Goal: Task Accomplishment & Management: Use online tool/utility

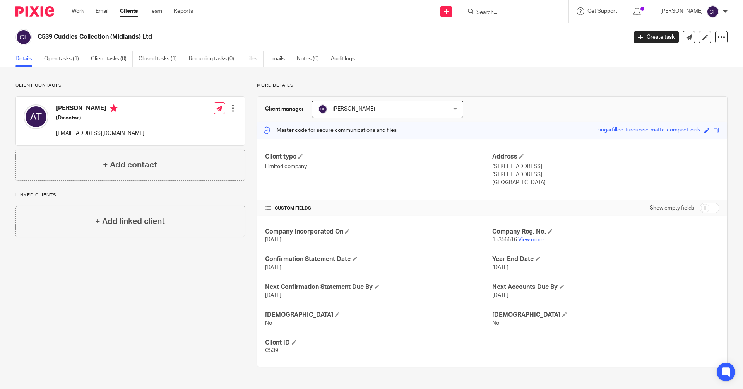
drag, startPoint x: 138, startPoint y: 135, endPoint x: 55, endPoint y: 137, distance: 83.9
click at [55, 137] on div "[PERSON_NAME] (Director) [EMAIL_ADDRESS][DOMAIN_NAME] Edit contact Create clien…" at bounding box center [130, 121] width 229 height 49
copy p "mark@cuddles-collection.co.uk"
drag, startPoint x: 695, startPoint y: 130, endPoint x: 590, endPoint y: 131, distance: 104.8
click at [590, 131] on div "Master code for secure communications and files sugarfilled-turquoise-matte-com…" at bounding box center [492, 130] width 470 height 17
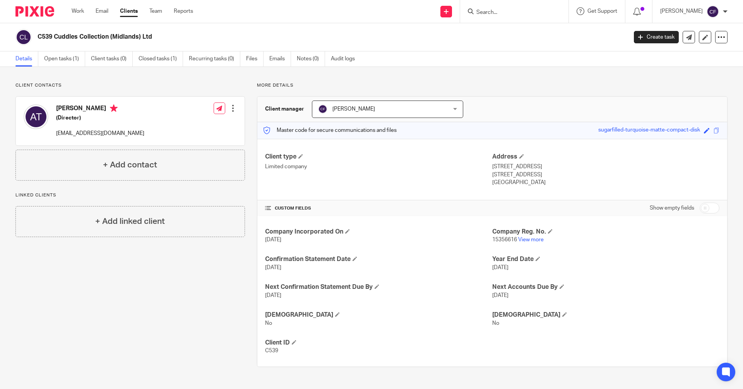
copy div "sugarfilled-turquoise-matte-compact-disk"
click at [65, 59] on link "Open tasks (1)" at bounding box center [64, 58] width 41 height 15
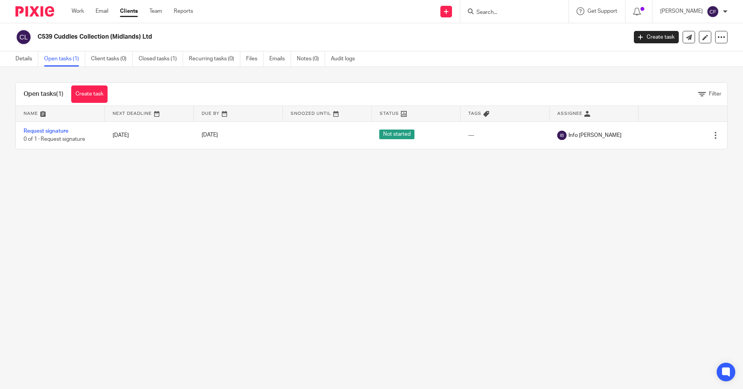
click at [508, 14] on input "Search" at bounding box center [510, 12] width 70 height 7
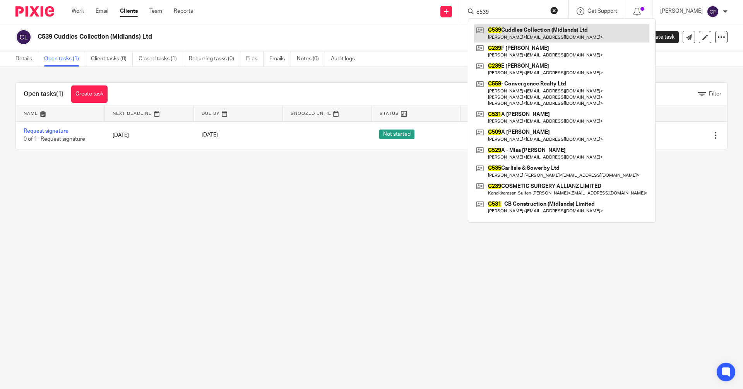
type input "c539"
click at [548, 36] on link at bounding box center [561, 33] width 175 height 18
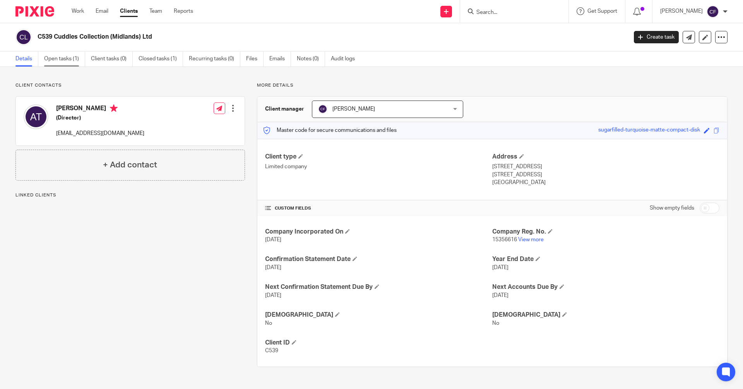
click at [66, 57] on link "Open tasks (1)" at bounding box center [64, 58] width 41 height 15
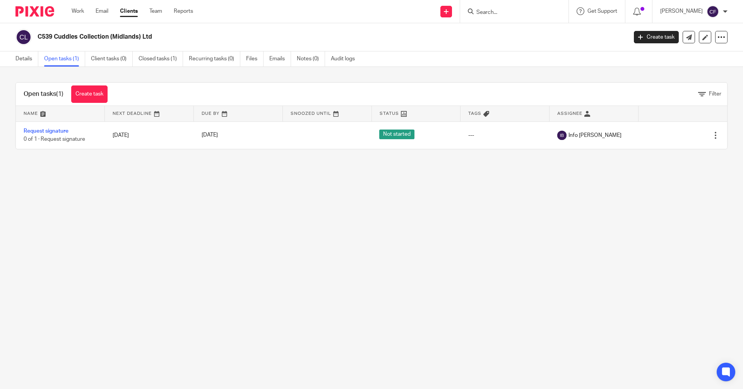
click at [506, 17] on div at bounding box center [514, 11] width 108 height 23
click at [501, 12] on input "Search" at bounding box center [510, 12] width 70 height 7
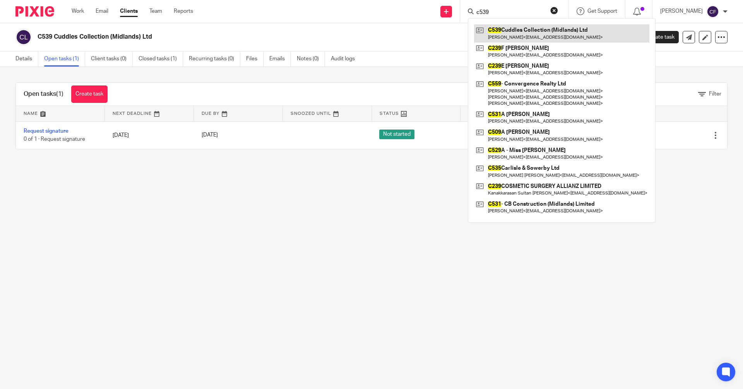
type input "c539"
click at [520, 31] on link at bounding box center [561, 33] width 175 height 18
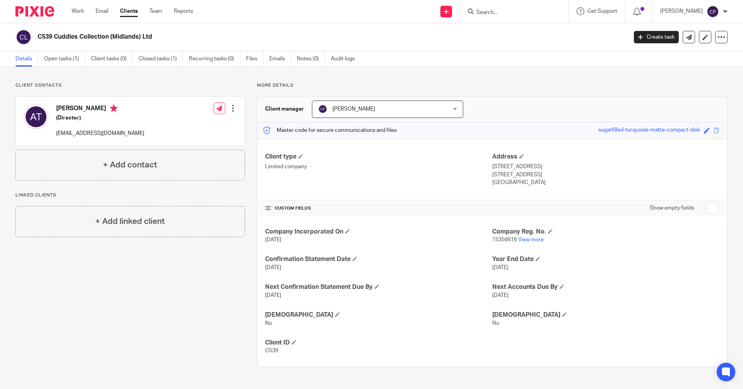
click at [500, 14] on input "Search" at bounding box center [510, 12] width 70 height 7
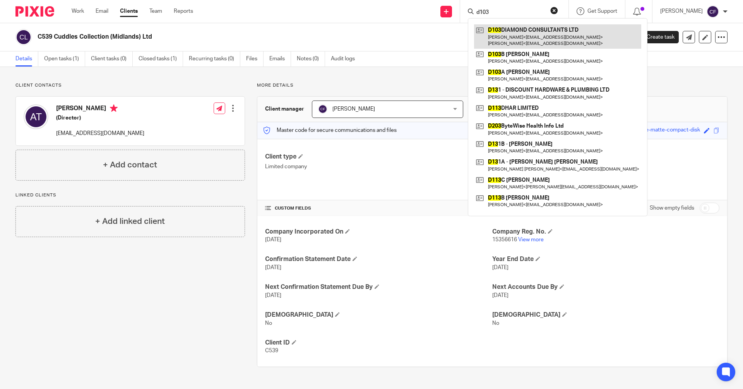
type input "d103"
click at [542, 41] on link at bounding box center [557, 36] width 167 height 24
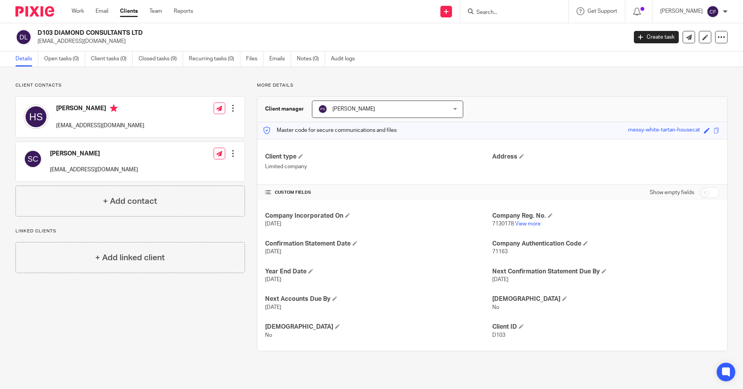
click at [490, 13] on input "Search" at bounding box center [510, 12] width 70 height 7
drag, startPoint x: 696, startPoint y: 131, endPoint x: 628, endPoint y: 135, distance: 67.4
click at [619, 134] on div "Master code for secure communications and files messy-white-tartan-housecat Sav…" at bounding box center [492, 130] width 470 height 17
copy div "messy-white-tartan-housecat"
drag, startPoint x: 115, startPoint y: 127, endPoint x: 56, endPoint y: 129, distance: 59.2
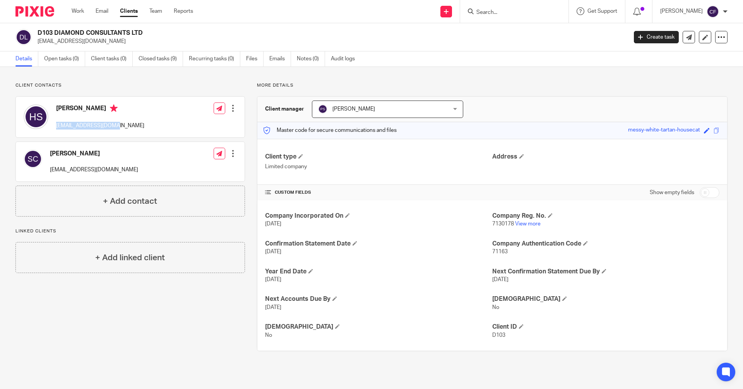
click at [56, 129] on div "Hamza Adnan Shafiq mcshafiq@yahoo.co.uk" at bounding box center [84, 117] width 121 height 33
copy p "[EMAIL_ADDRESS][DOMAIN_NAME]"
click at [451, 14] on link at bounding box center [446, 12] width 12 height 12
click at [455, 68] on link "Request signature" at bounding box center [453, 70] width 54 height 11
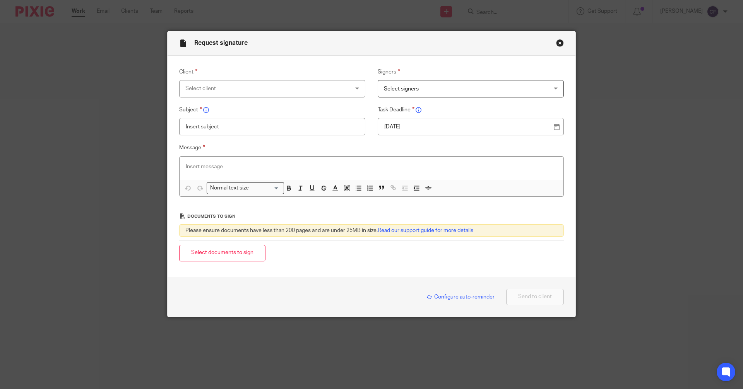
click at [354, 88] on div "Select client" at bounding box center [272, 88] width 186 height 17
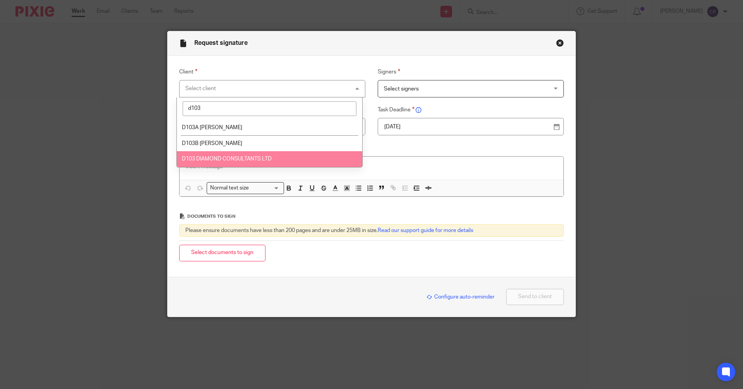
type input "d103"
click at [265, 159] on span "D103 DIAMOND CONSULTANTS LTD" at bounding box center [227, 158] width 90 height 5
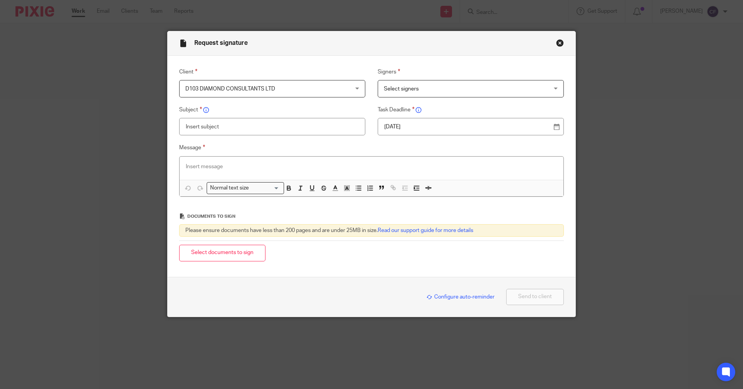
click at [409, 85] on span "Select signers" at bounding box center [456, 88] width 144 height 16
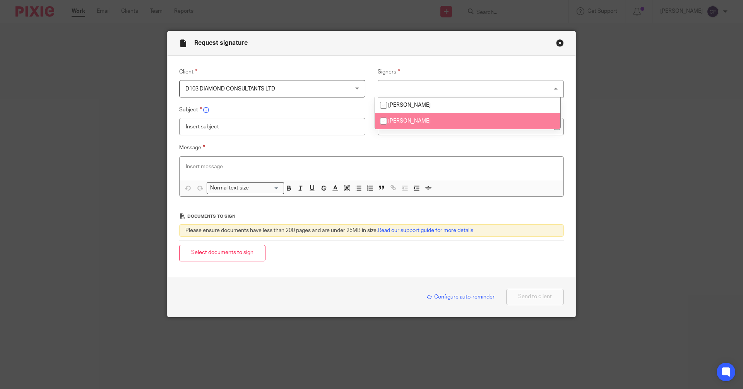
click at [399, 123] on span "Hamza Adnan Shafiq" at bounding box center [409, 120] width 43 height 5
checkbox input "true"
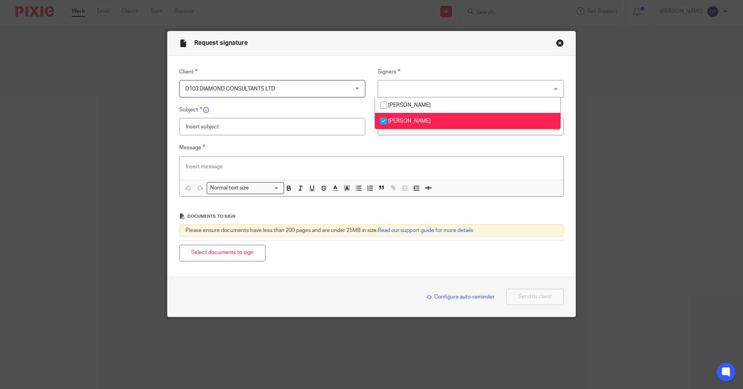
click at [223, 128] on input "text" at bounding box center [272, 126] width 186 height 17
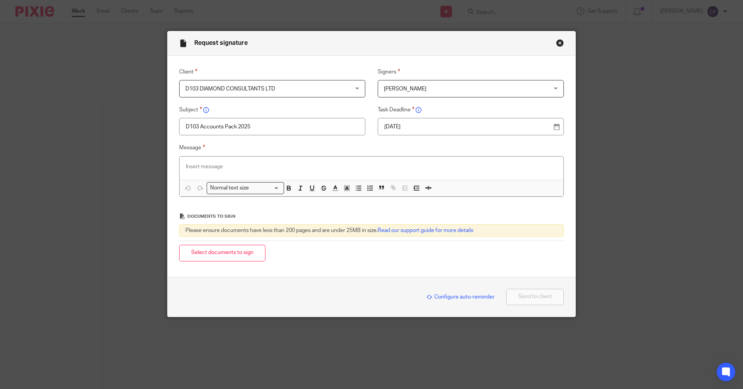
type input "D103 Accounts Pack 2025"
click at [201, 171] on div at bounding box center [371, 168] width 384 height 23
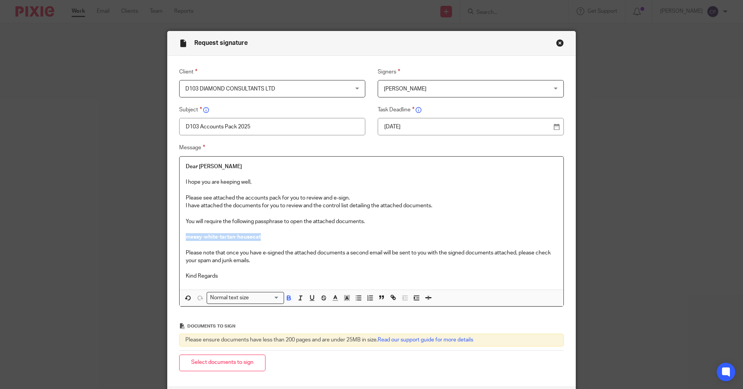
drag, startPoint x: 284, startPoint y: 235, endPoint x: 164, endPoint y: 235, distance: 119.9
click at [167, 235] on div "Message Dear Hamza I hope you are keeping well, Please see attached the account…" at bounding box center [365, 225] width 396 height 164
click at [226, 295] on div "Normal text size" at bounding box center [243, 297] width 73 height 10
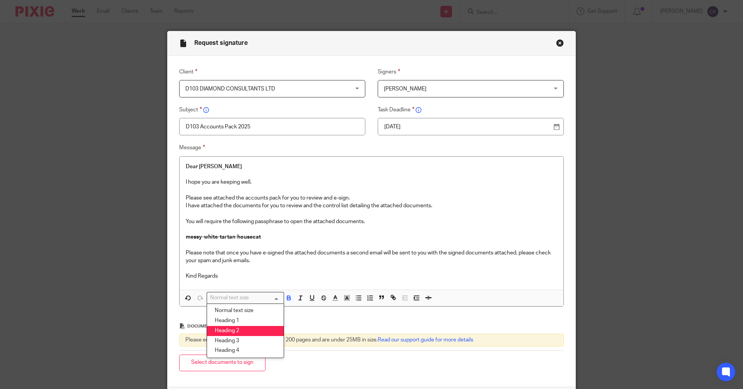
click at [231, 333] on li "Heading 2" at bounding box center [245, 331] width 77 height 10
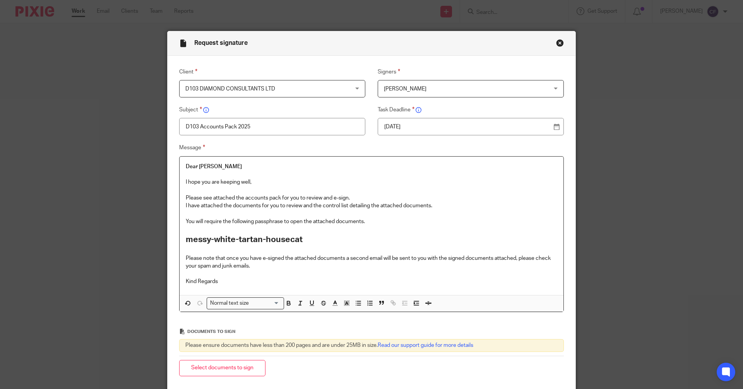
click at [235, 280] on p "Kind Regards" at bounding box center [371, 282] width 371 height 8
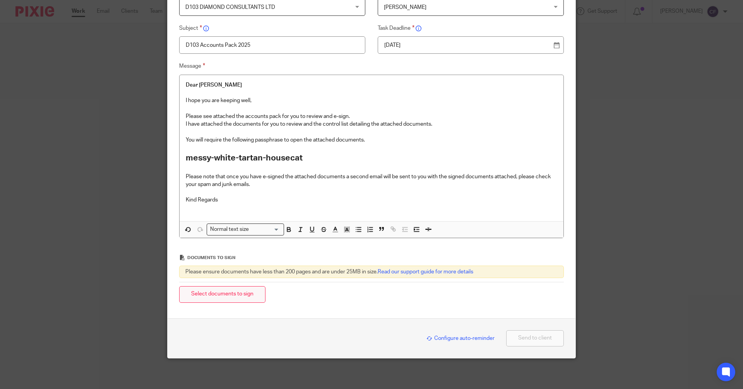
scroll to position [82, 0]
drag, startPoint x: 231, startPoint y: 297, endPoint x: 15, endPoint y: 289, distance: 216.0
click at [231, 297] on button "Select documents to sign" at bounding box center [222, 294] width 86 height 17
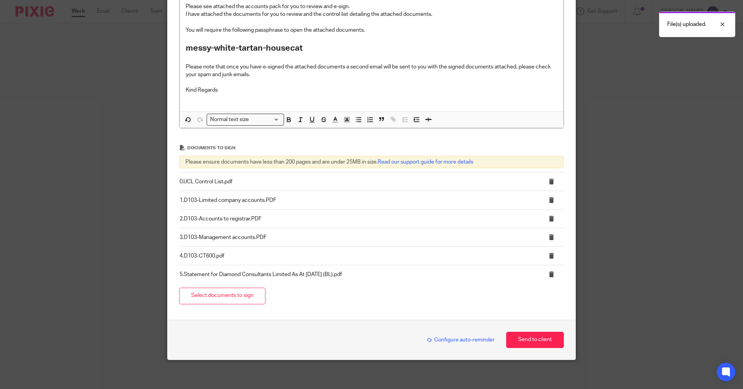
scroll to position [193, 0]
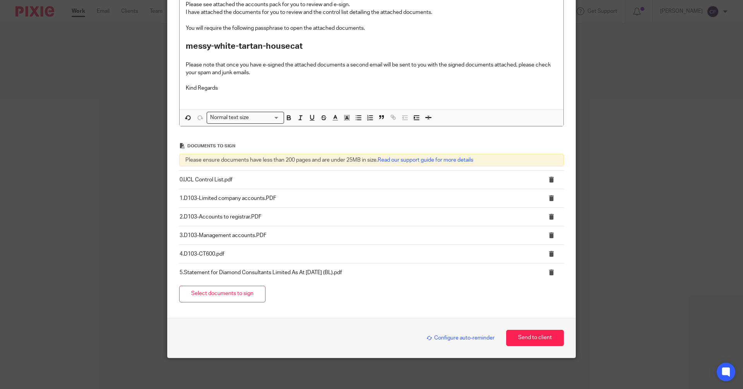
click at [453, 336] on span "Configure auto-reminder" at bounding box center [460, 337] width 68 height 5
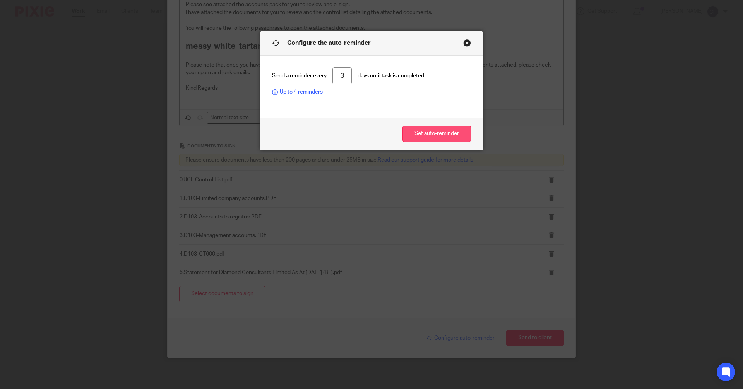
click at [429, 133] on button "Set auto-reminder" at bounding box center [436, 134] width 68 height 17
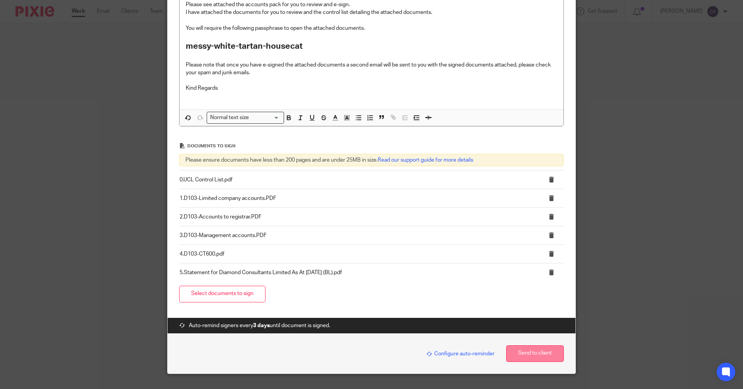
click at [530, 356] on button "Send to client" at bounding box center [535, 353] width 58 height 17
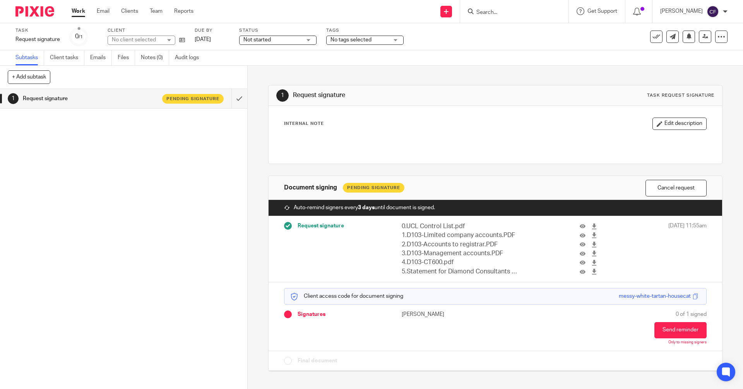
click at [386, 39] on span "No tags selected" at bounding box center [359, 40] width 58 height 8
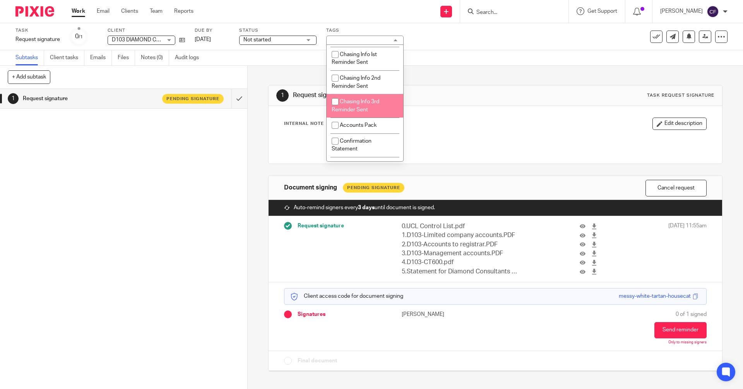
scroll to position [116, 0]
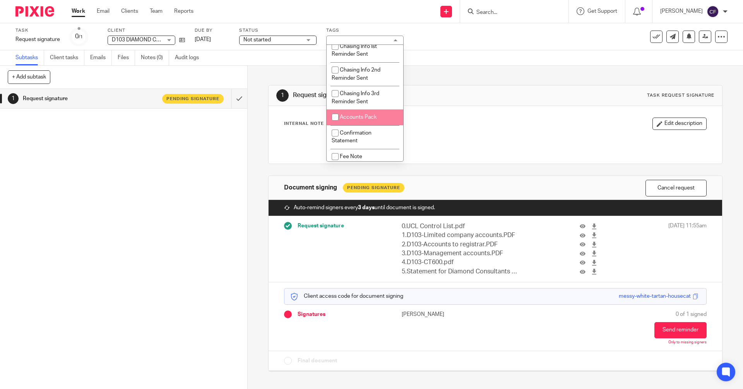
click at [362, 115] on span "Accounts Pack" at bounding box center [358, 117] width 37 height 5
checkbox input "true"
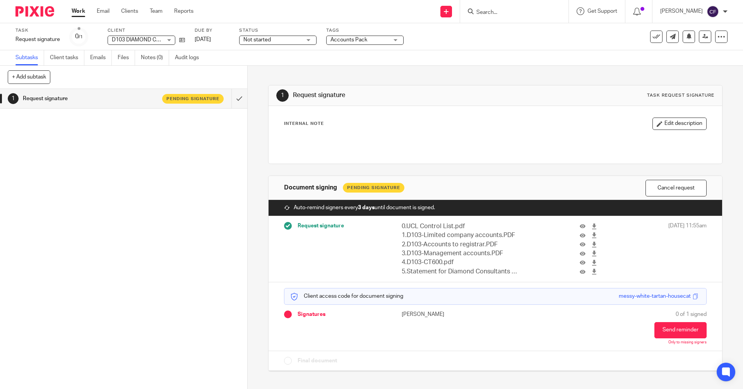
click at [173, 215] on div "1 Request signature Pending signature" at bounding box center [123, 239] width 247 height 300
click at [0, 334] on div "1 Request signature Pending signature" at bounding box center [123, 239] width 247 height 300
click at [490, 14] on input "Search" at bounding box center [510, 12] width 70 height 7
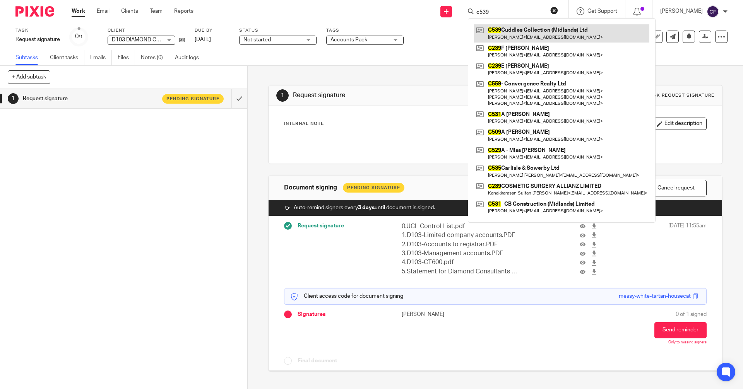
type input "c539"
click at [539, 35] on link at bounding box center [561, 33] width 175 height 18
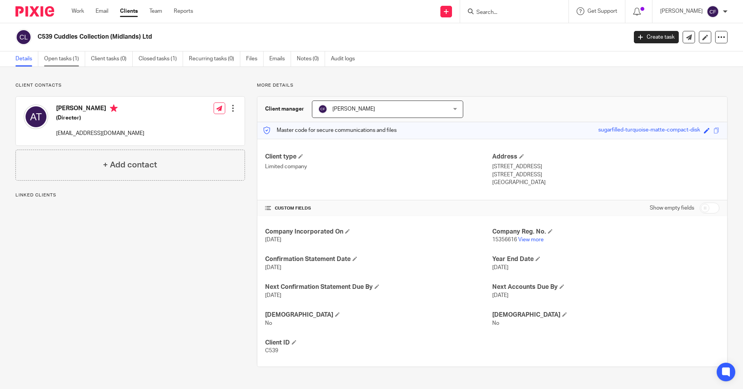
click at [59, 61] on link "Open tasks (1)" at bounding box center [64, 58] width 41 height 15
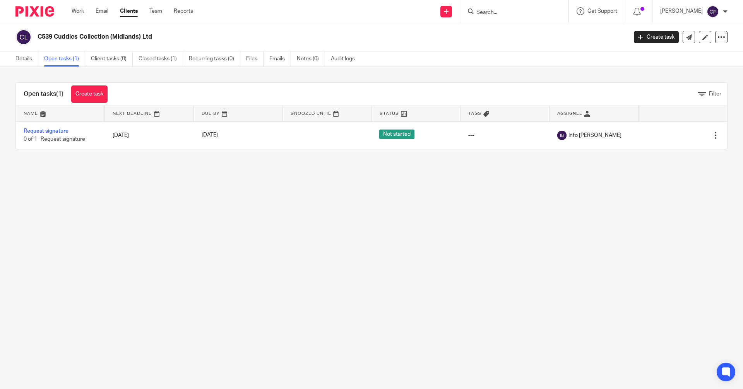
click at [491, 15] on input "Search" at bounding box center [510, 12] width 70 height 7
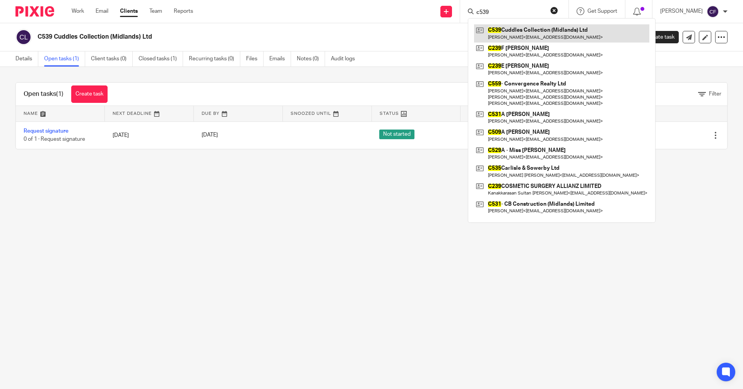
type input "c539"
click at [519, 32] on link at bounding box center [561, 33] width 175 height 18
